Goal: Find specific page/section: Find specific page/section

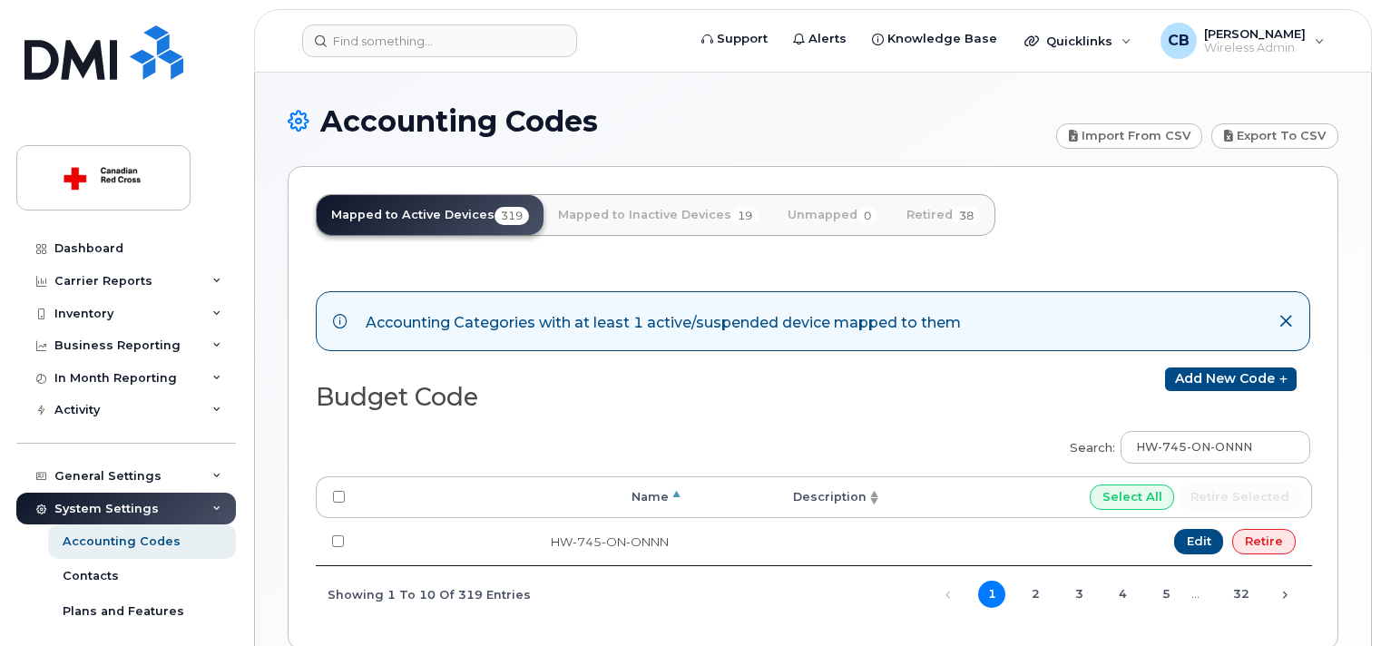
scroll to position [92, 0]
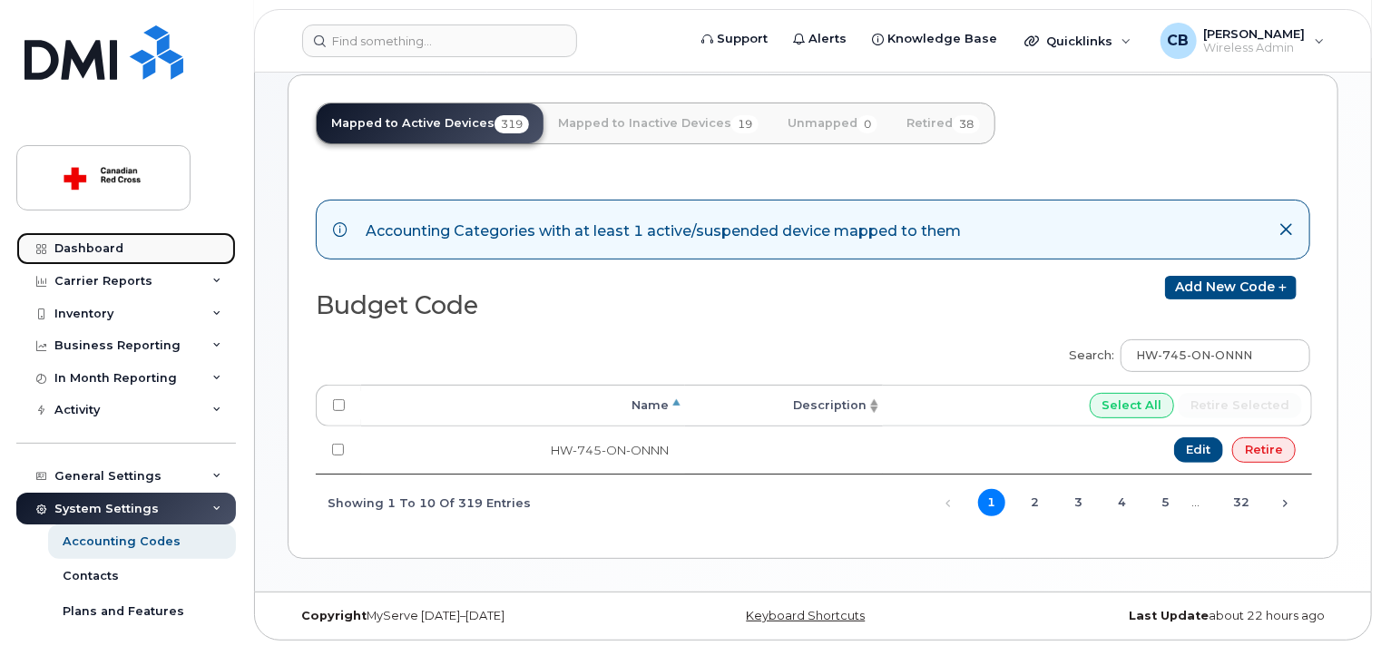
click at [64, 245] on div "Dashboard" at bounding box center [88, 248] width 69 height 15
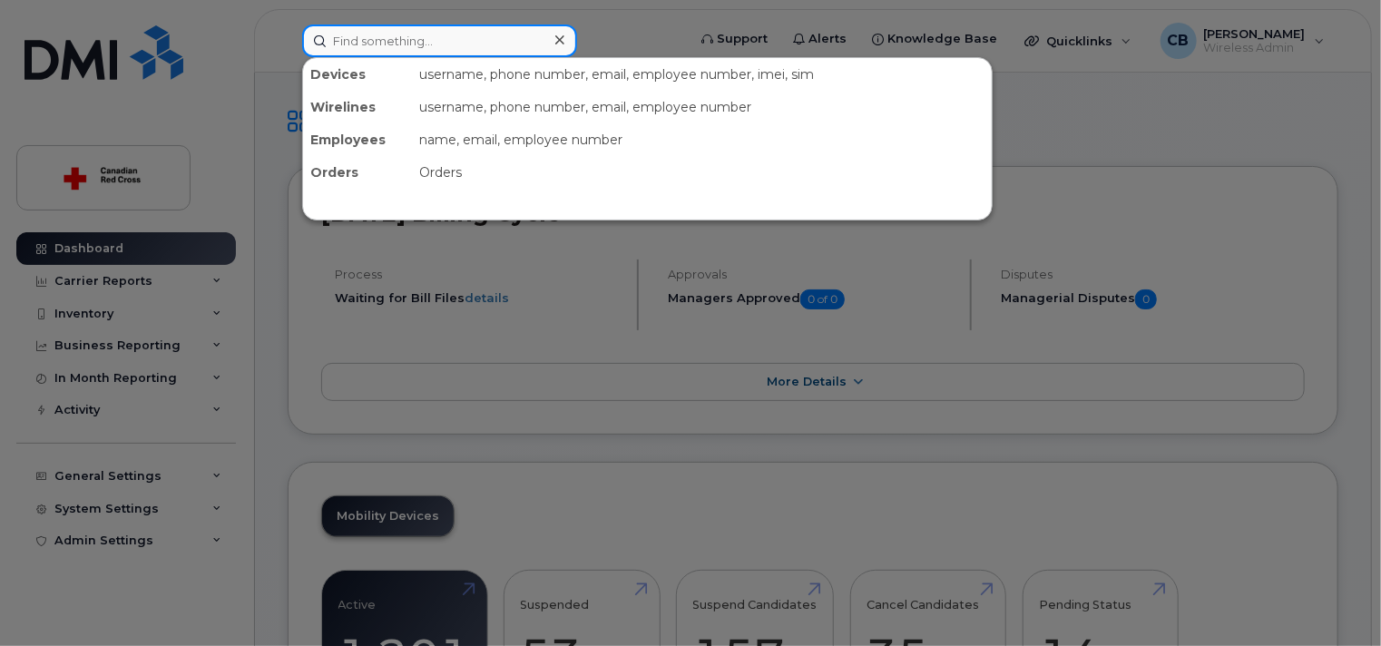
click at [465, 41] on input at bounding box center [439, 41] width 275 height 33
paste input "5066553741"
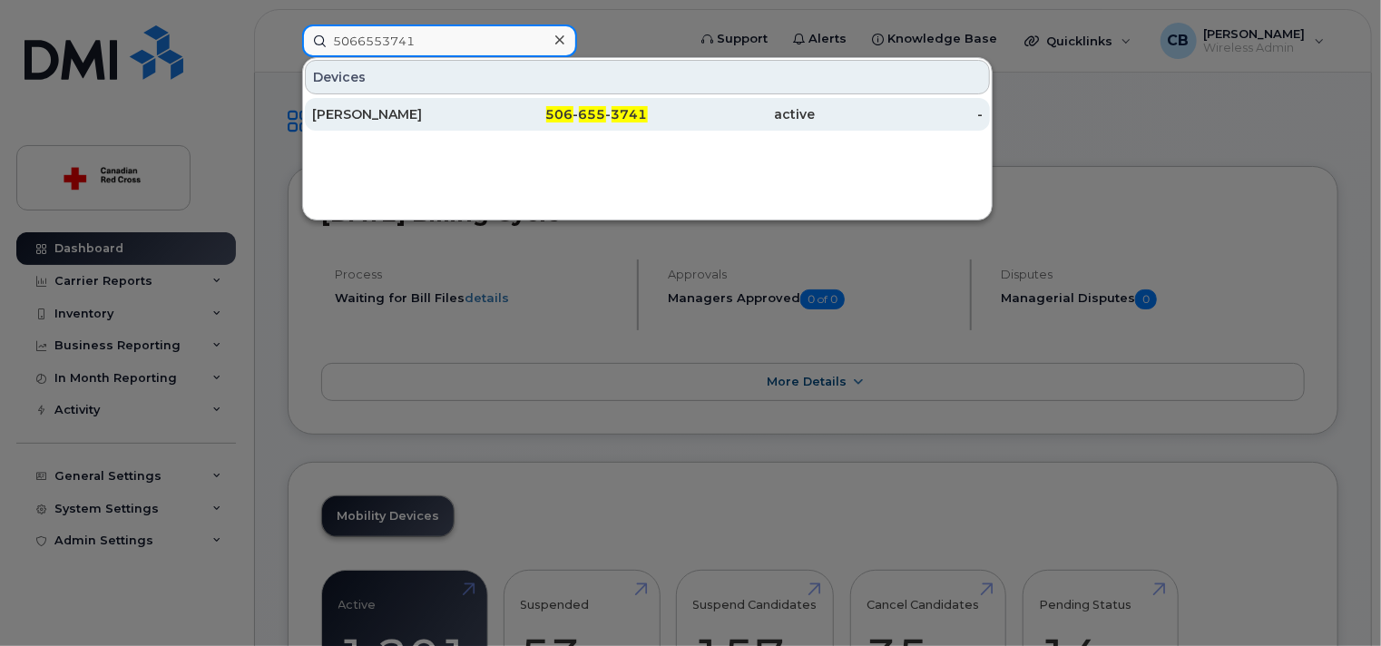
type input "5066553741"
click at [405, 109] on div "[PERSON_NAME]" at bounding box center [396, 114] width 168 height 18
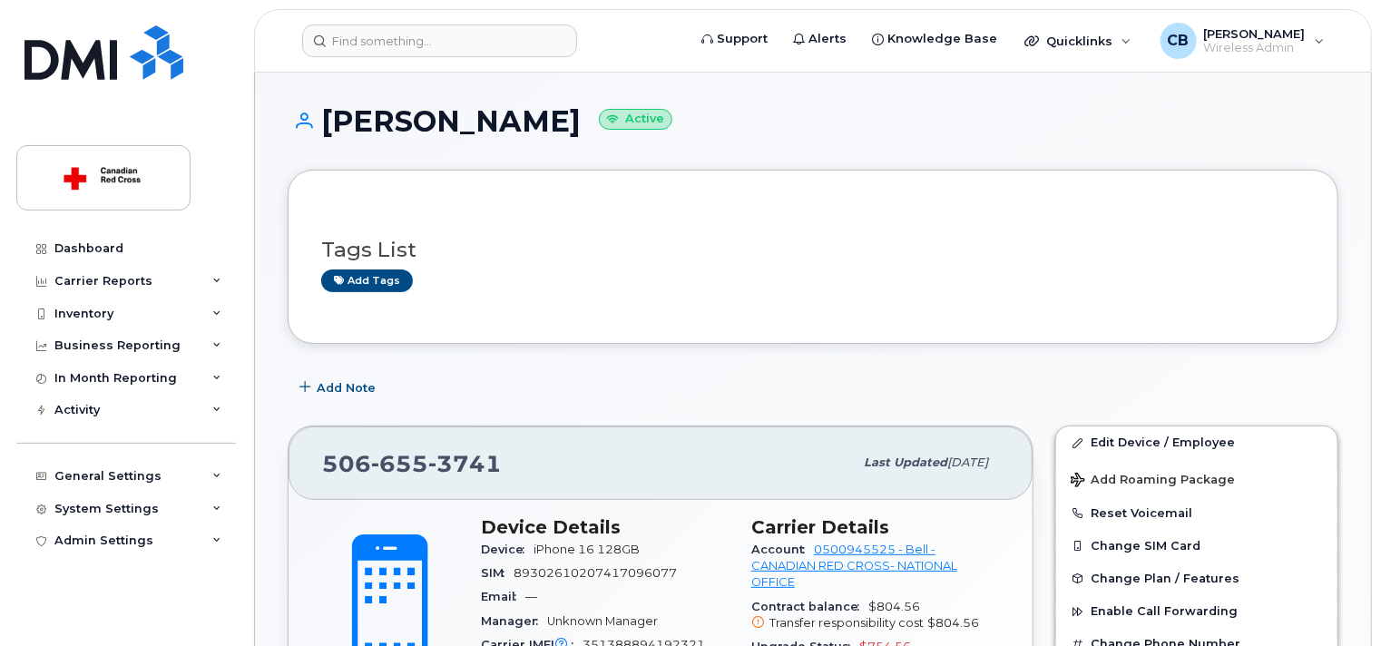
scroll to position [182, 0]
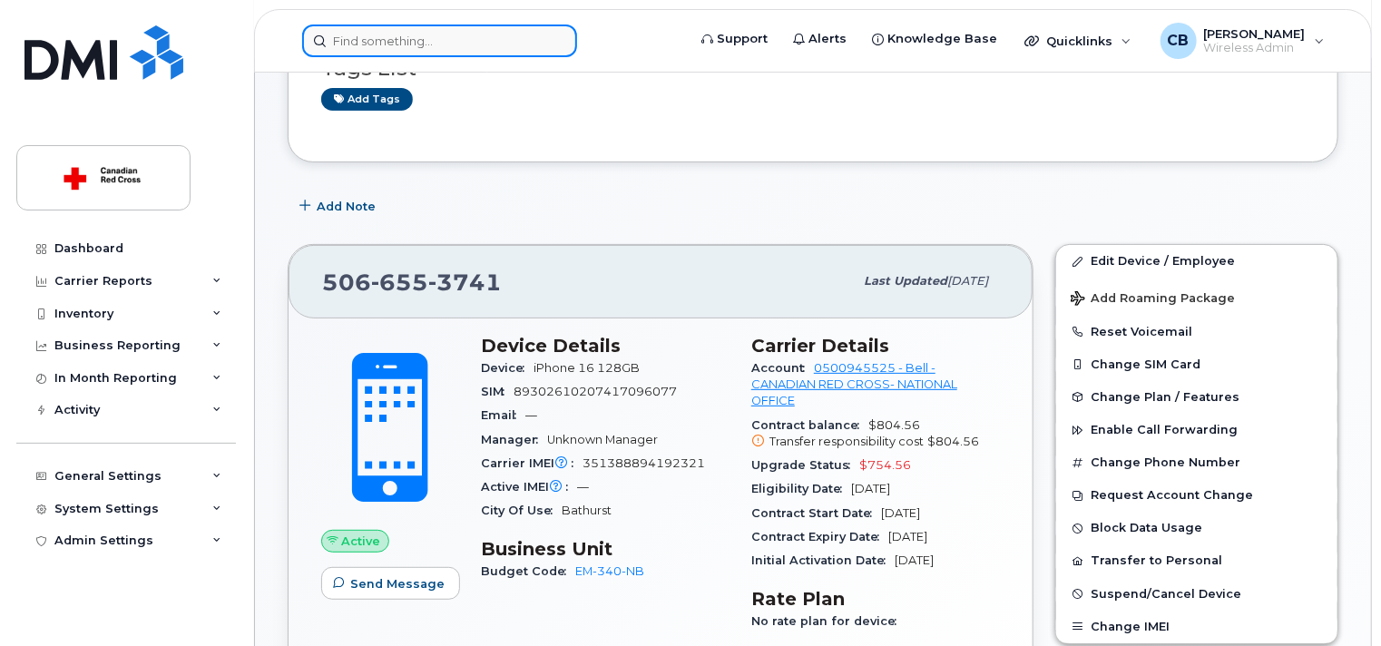
click at [391, 41] on input at bounding box center [439, 41] width 275 height 33
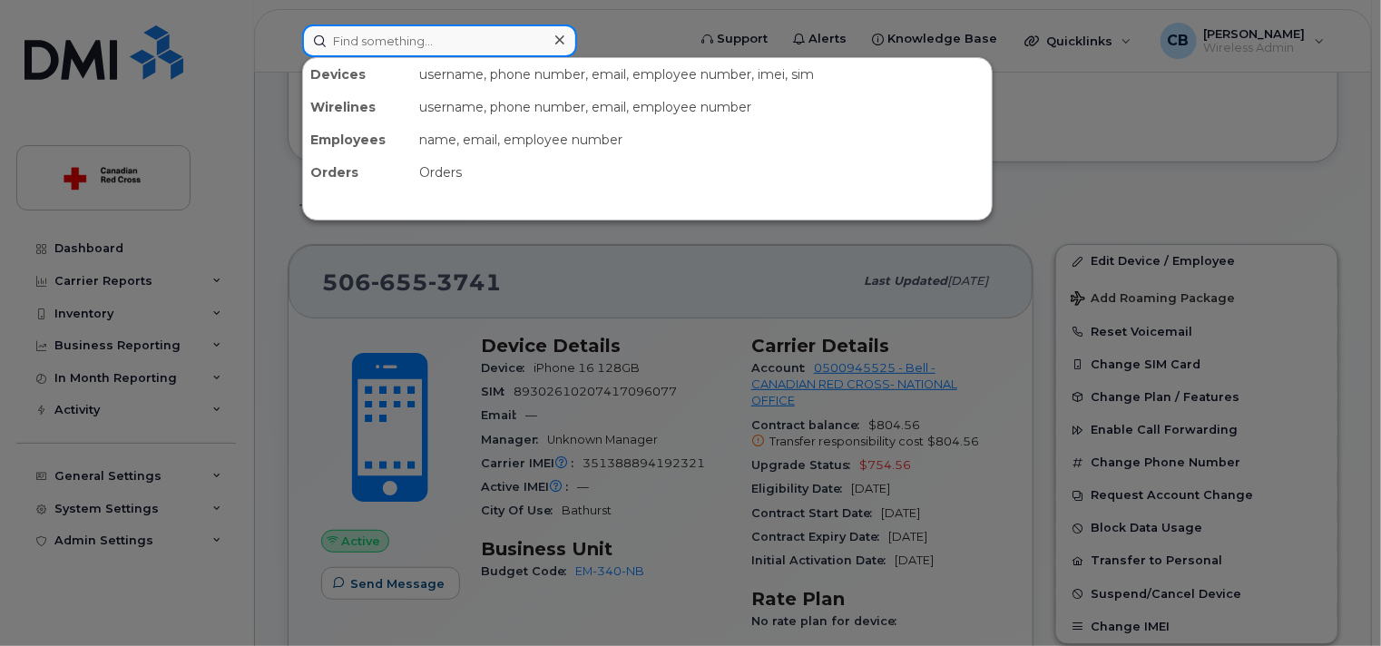
paste input "EM-340-ON"
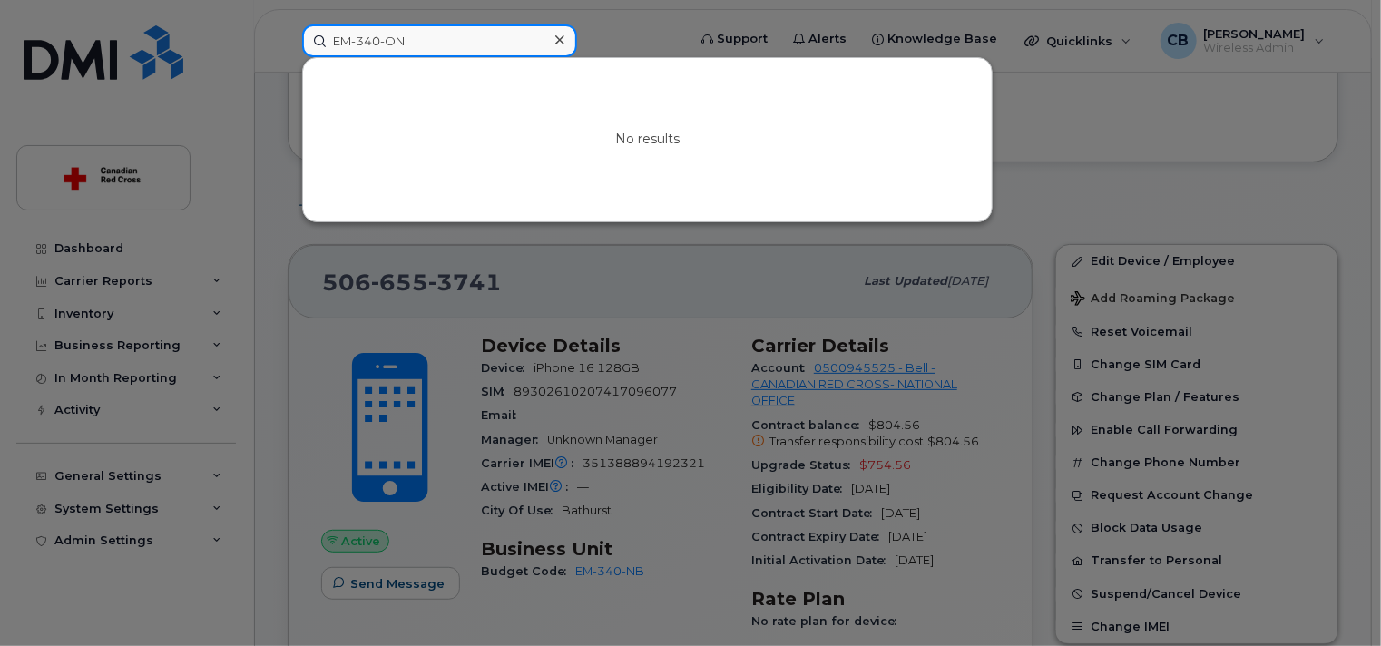
type input "EM-340-ON"
click at [558, 34] on icon at bounding box center [559, 40] width 9 height 15
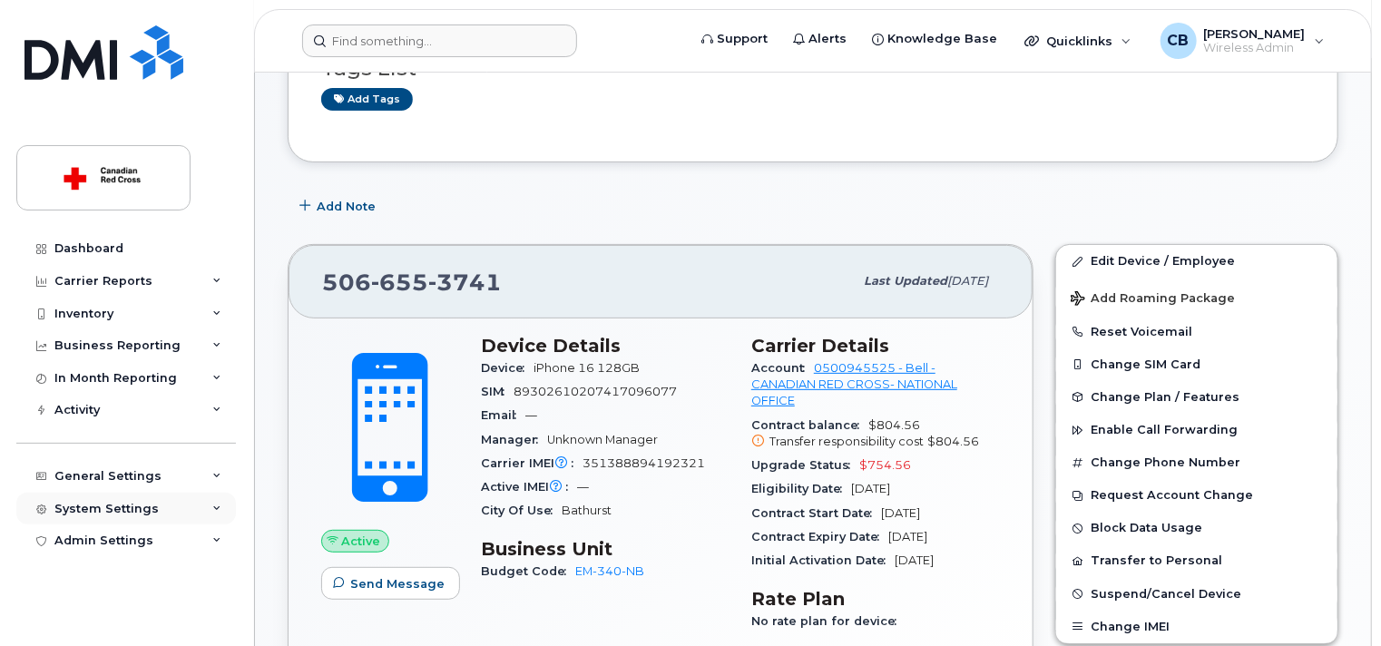
click at [113, 512] on div "System Settings" at bounding box center [106, 509] width 104 height 15
click at [123, 540] on div "Accounting Codes" at bounding box center [122, 542] width 118 height 16
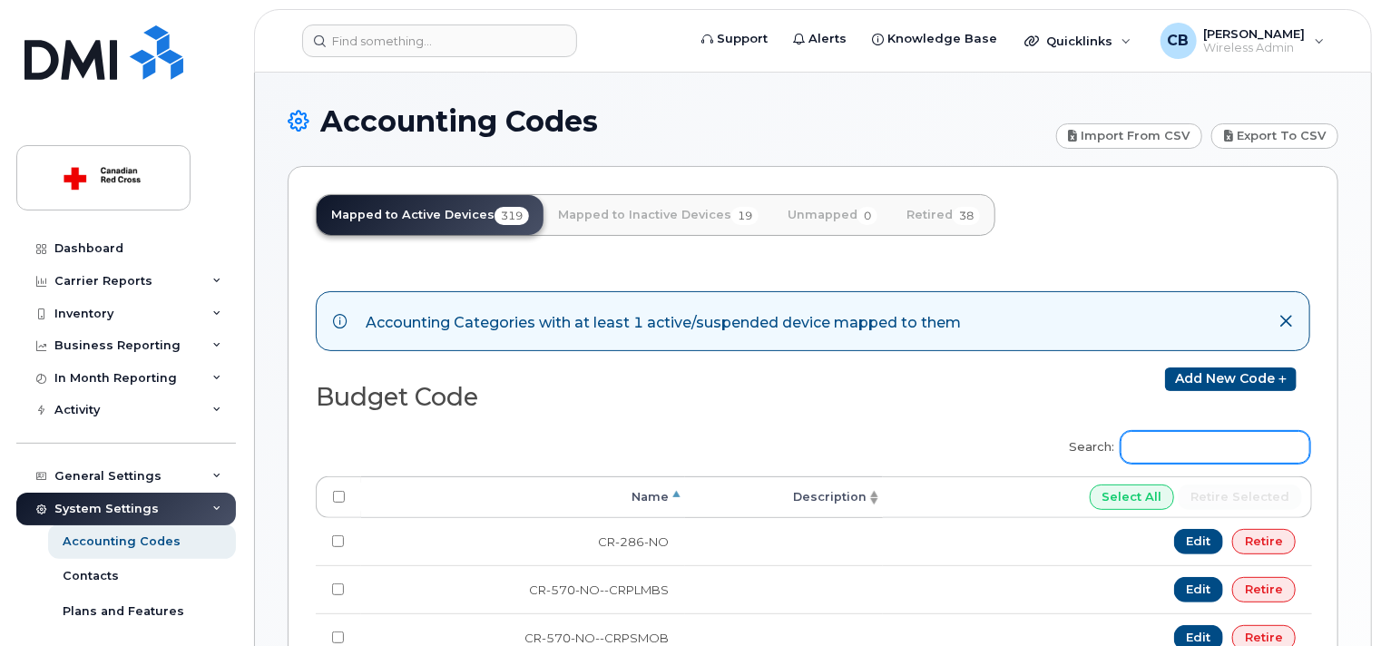
click at [1260, 440] on input "Search:" at bounding box center [1216, 447] width 190 height 33
paste input "EM-340-ON"
type input "EM-340-ON"
